Goal: Task Accomplishment & Management: Manage account settings

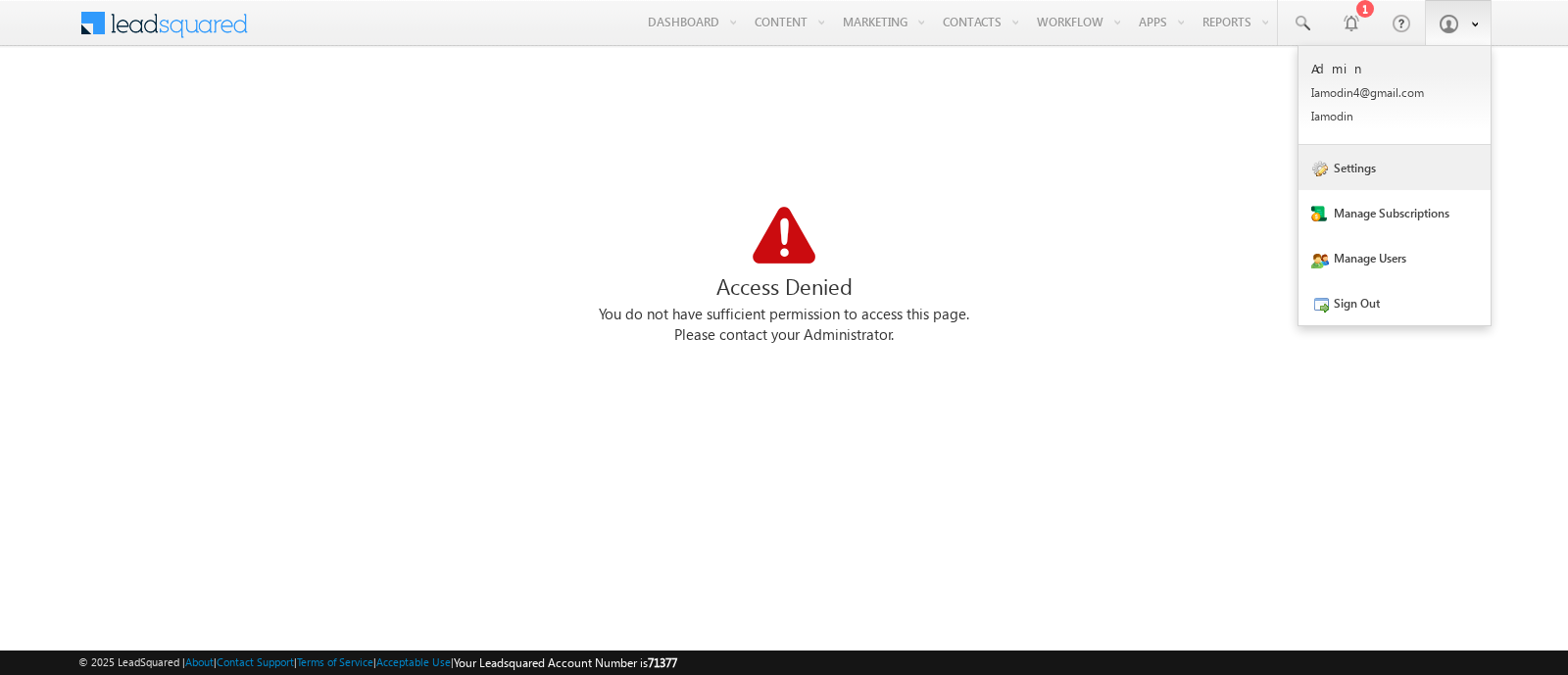
click at [1371, 167] on link "Settings" at bounding box center [1395, 168] width 193 height 45
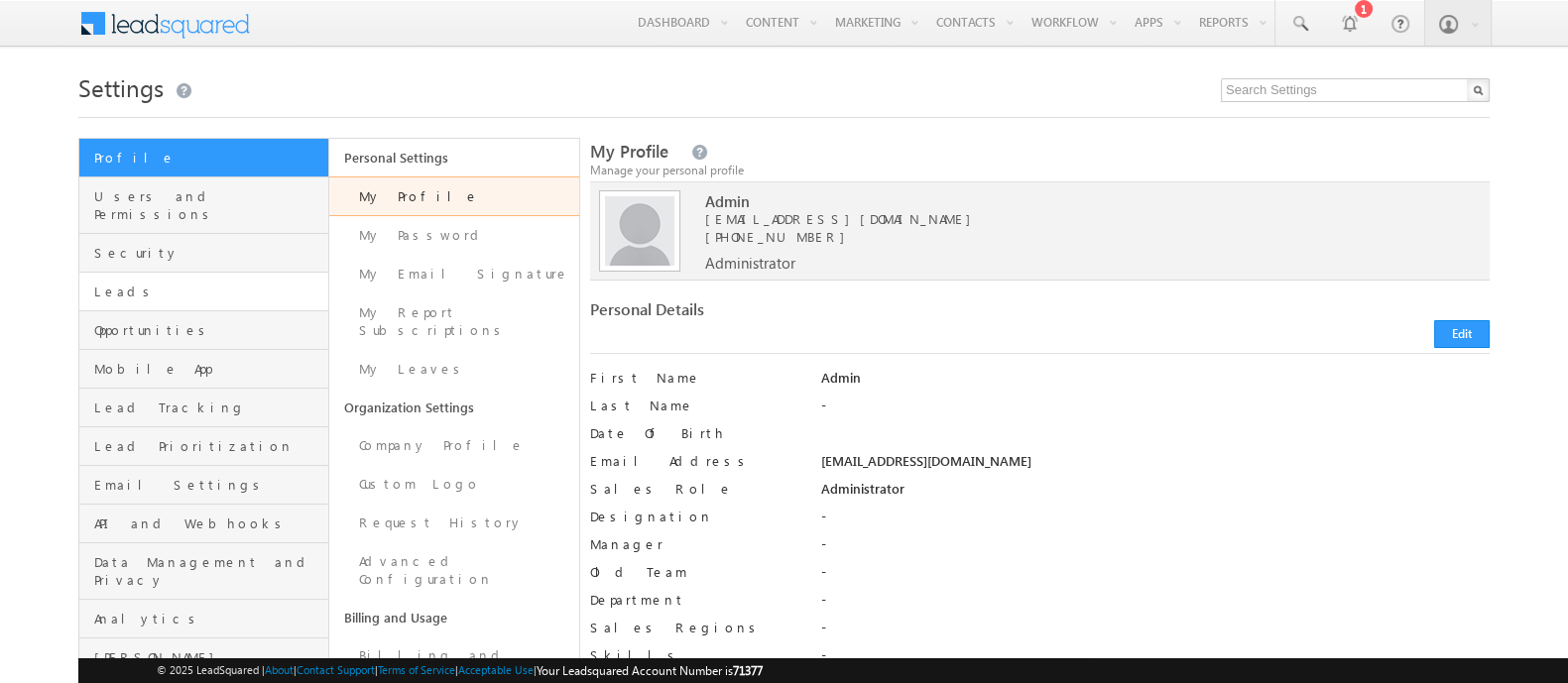
click at [218, 282] on span "Leads" at bounding box center [209, 291] width 229 height 18
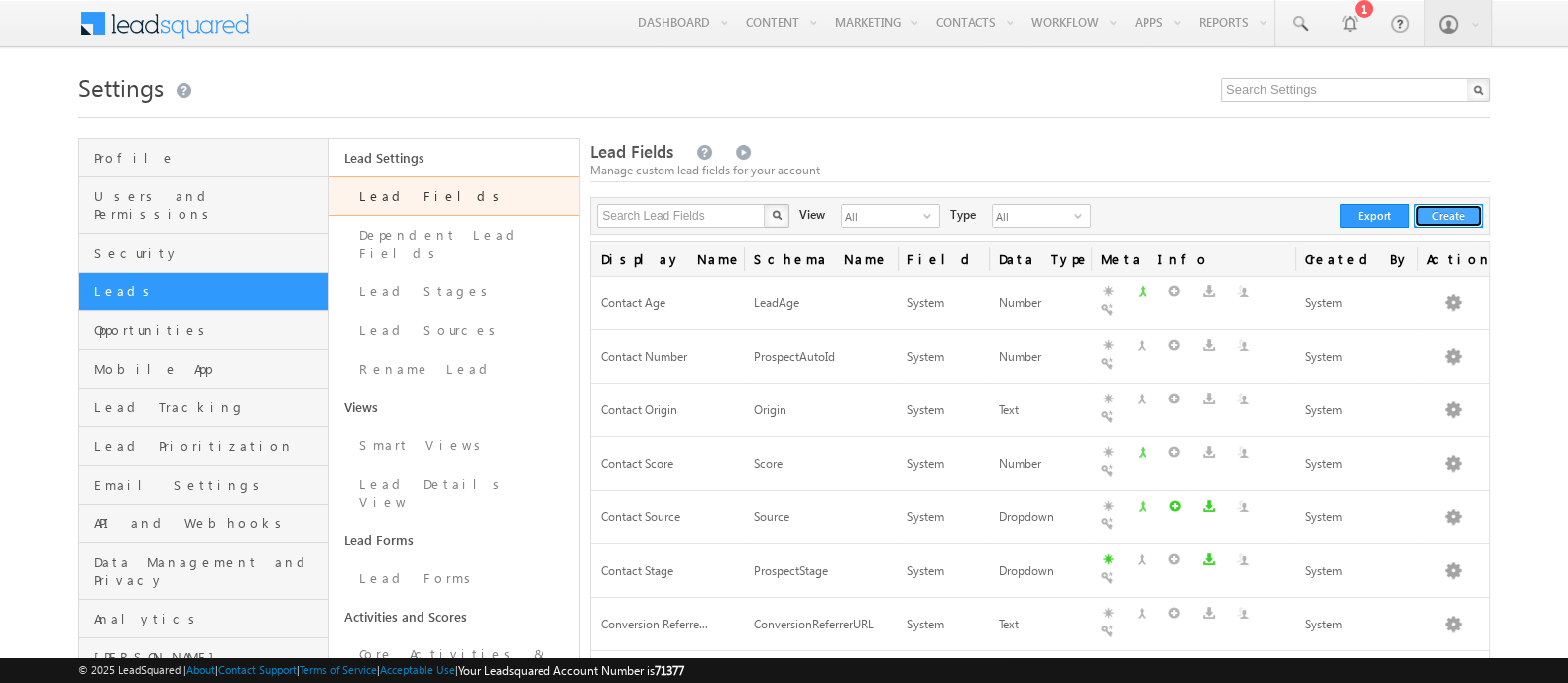
click at [1432, 225] on button "Create" at bounding box center [1448, 216] width 69 height 24
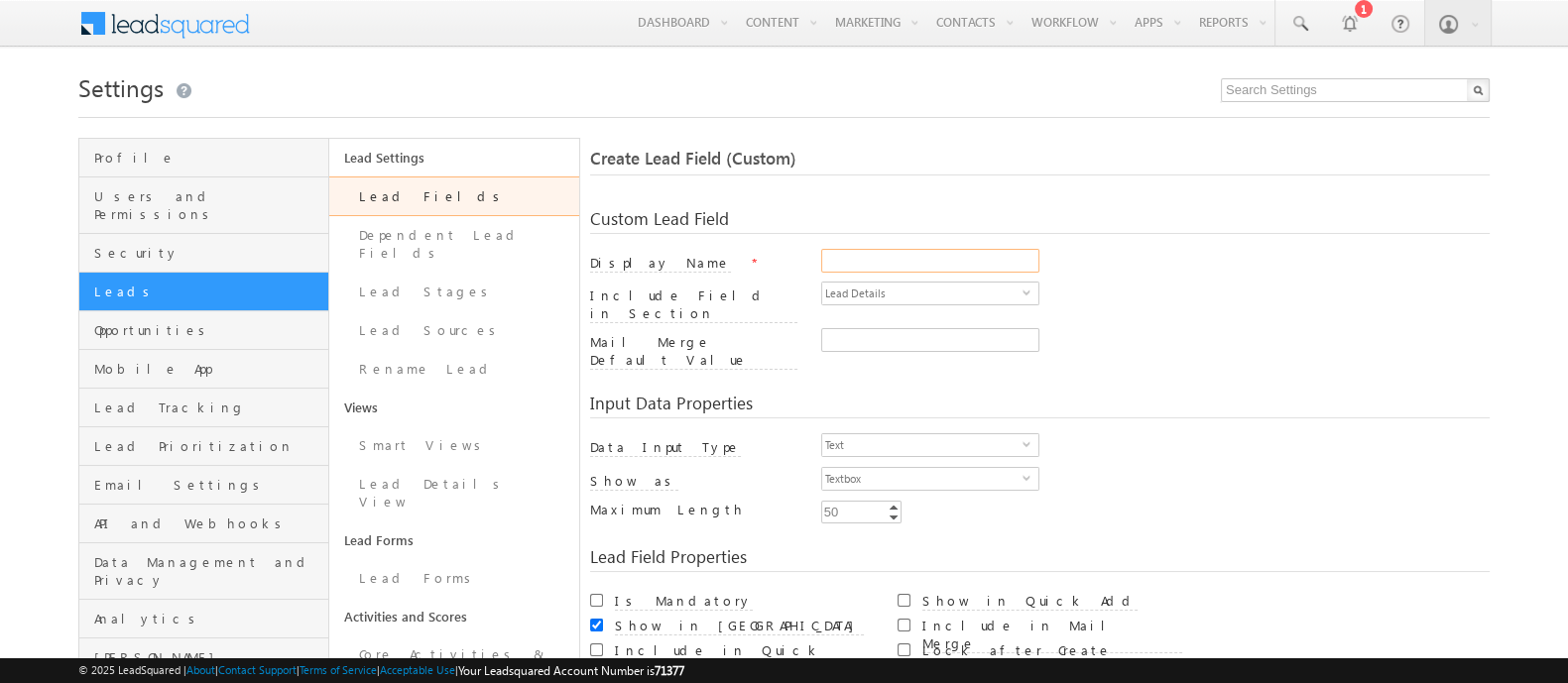
click at [862, 253] on input "Display Name" at bounding box center [930, 260] width 218 height 24
type input "test notes"
click at [883, 434] on span "Text" at bounding box center [922, 445] width 200 height 22
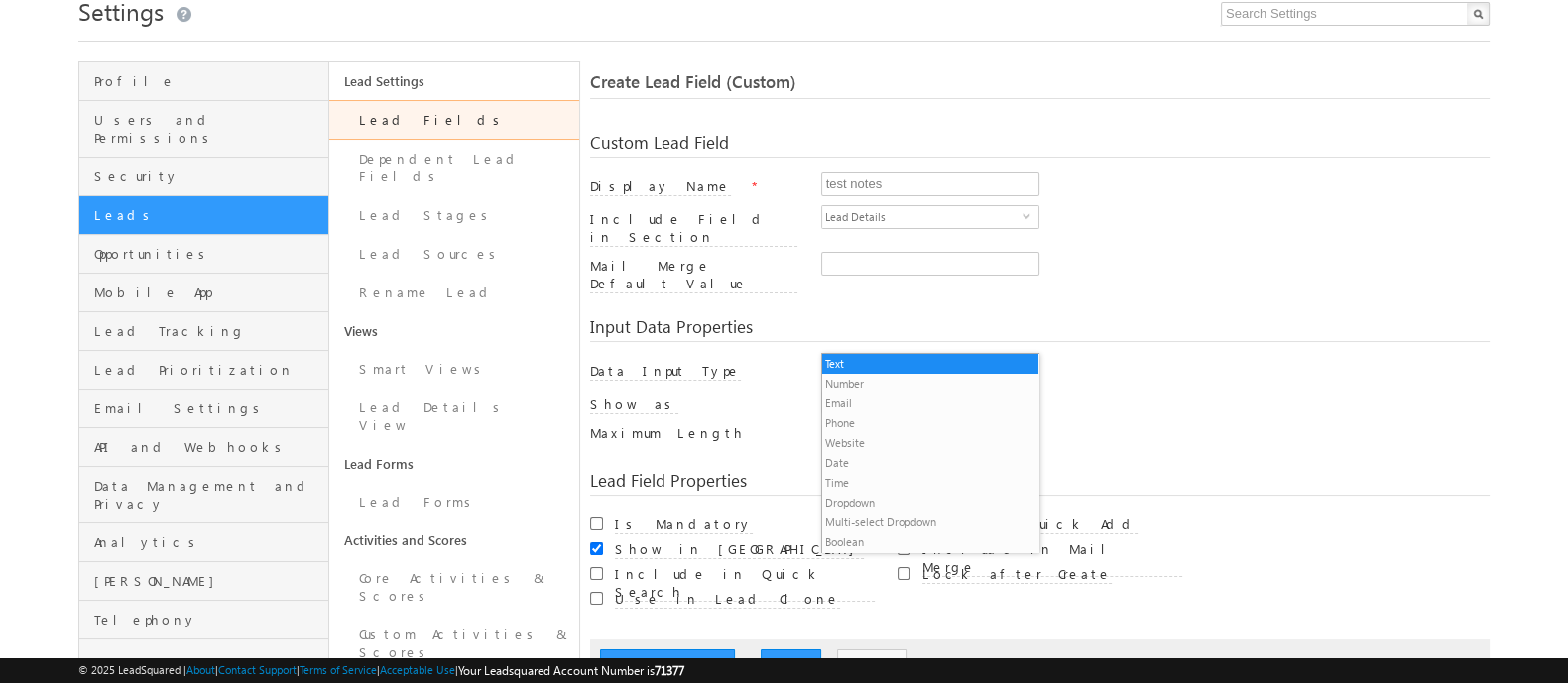
scroll to position [94, 0]
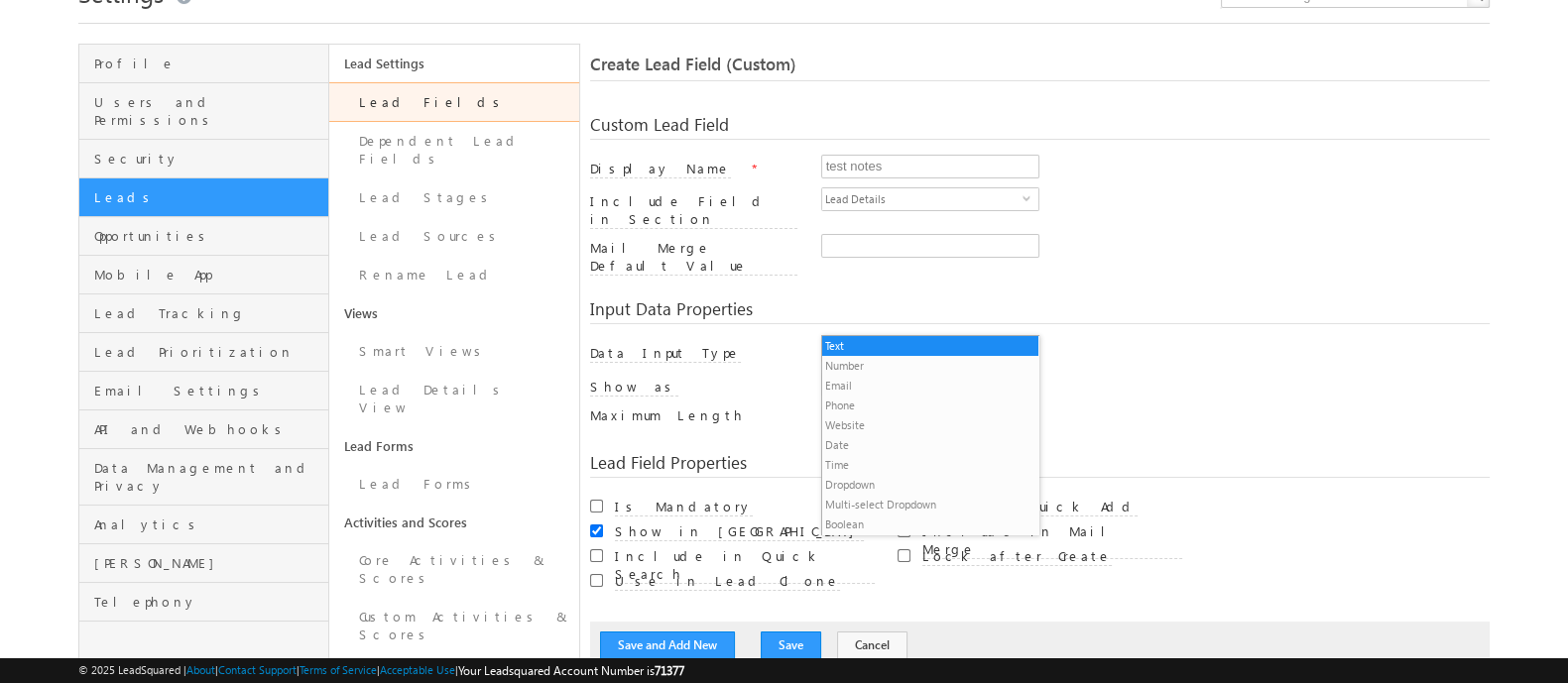
click at [1105, 407] on div "Min Enter Value Increment Decrement 50 50 Increment Decrement" at bounding box center [1155, 421] width 668 height 28
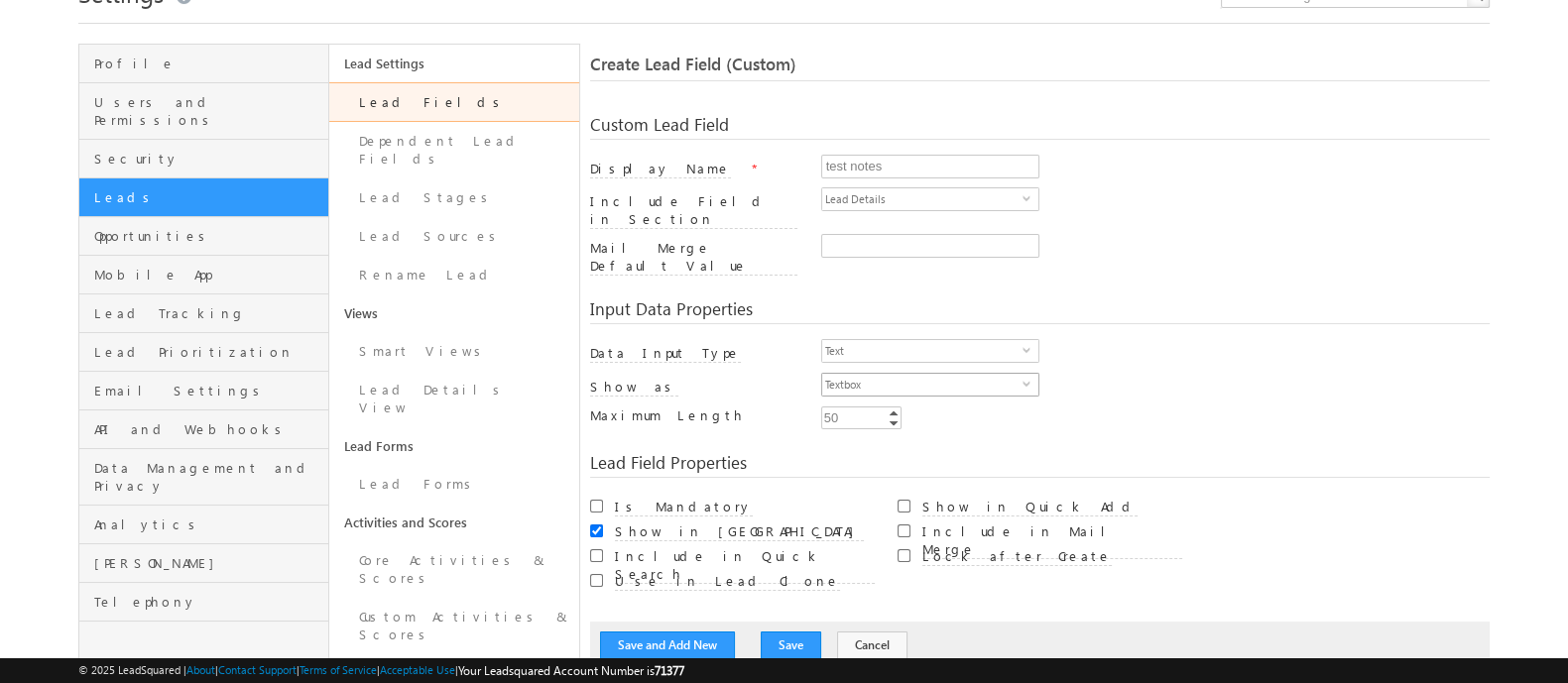
click at [975, 374] on span "Textbox" at bounding box center [922, 385] width 200 height 22
click at [955, 390] on li "Textarea" at bounding box center [930, 400] width 216 height 20
click at [868, 407] on input "1000" at bounding box center [861, 418] width 81 height 23
click at [955, 422] on div "Custom Lead Field Display Name * test notes Include Field in Section Lead Detai…" at bounding box center [1040, 383] width 900 height 574
click at [877, 407] on input "1000" at bounding box center [861, 418] width 81 height 23
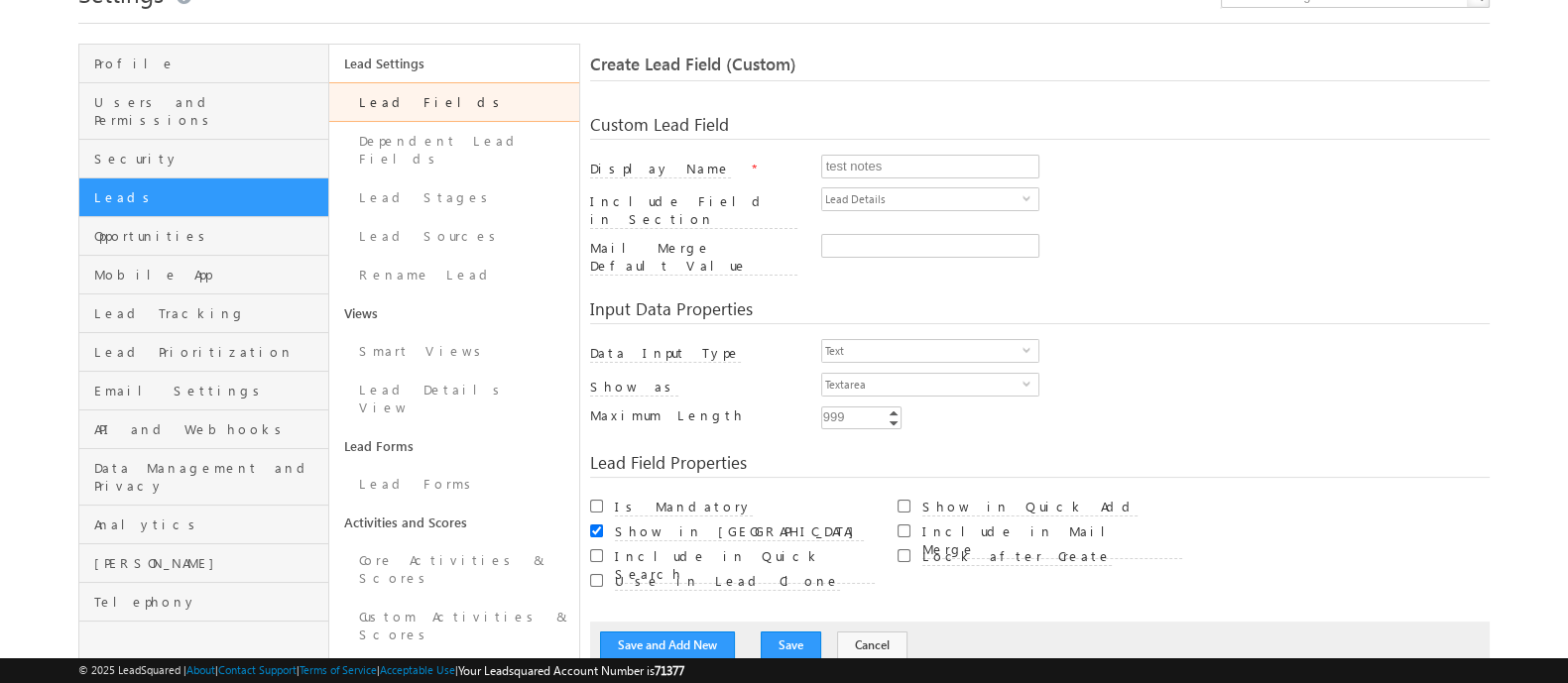
click at [938, 408] on div "Custom Lead Field Display Name * test notes Include Field in Section Lead Detai…" at bounding box center [1040, 383] width 900 height 574
click at [855, 407] on input "999" at bounding box center [861, 418] width 81 height 23
type input "1000"
click at [937, 411] on div "Custom Lead Field Display Name * test notes Include Field in Section Lead Detai…" at bounding box center [1040, 383] width 900 height 574
click at [895, 408] on link "Increment" at bounding box center [894, 413] width 16 height 10
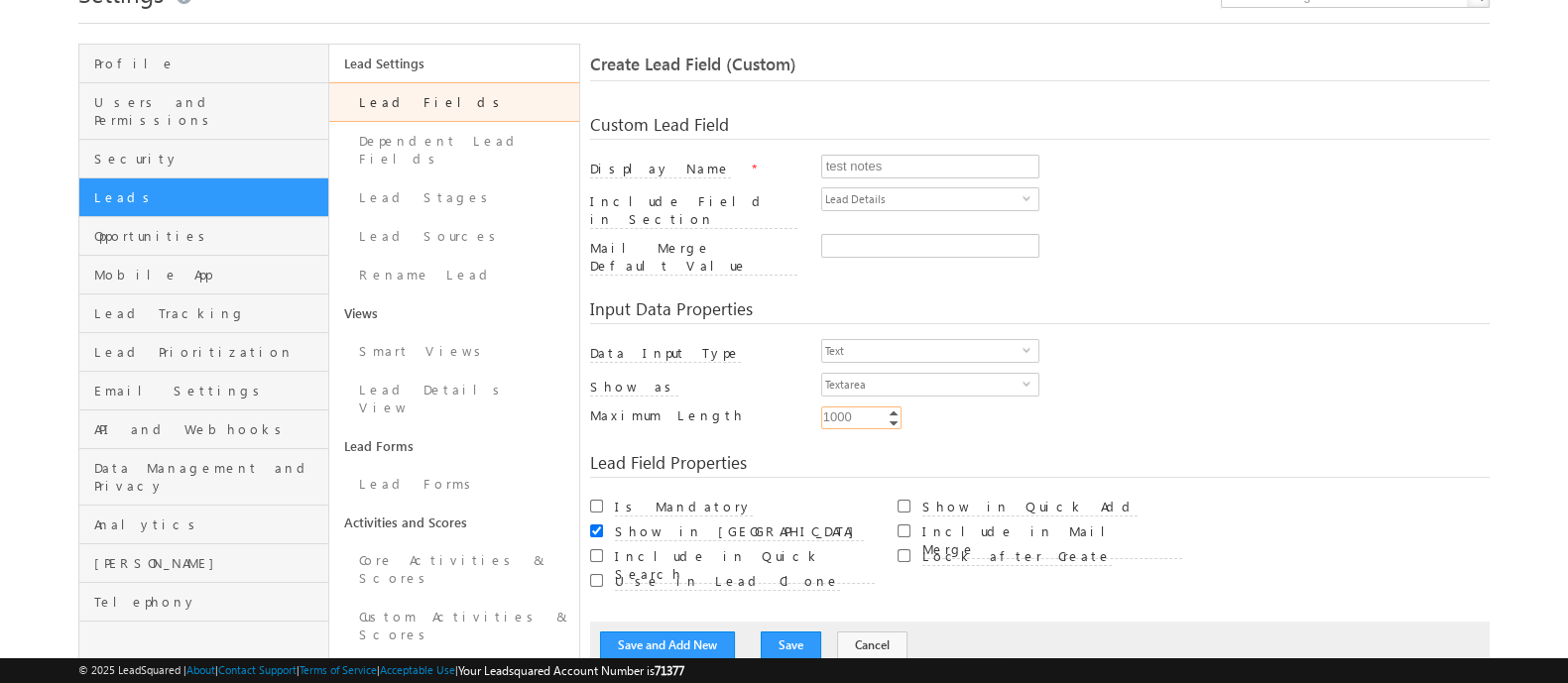
click at [895, 408] on link "Increment" at bounding box center [894, 413] width 16 height 10
click at [910, 407] on div "Min Enter Value Increment Decrement 1,000 1000 Increment Decrement" at bounding box center [1155, 421] width 668 height 28
